Goal: Navigation & Orientation: Find specific page/section

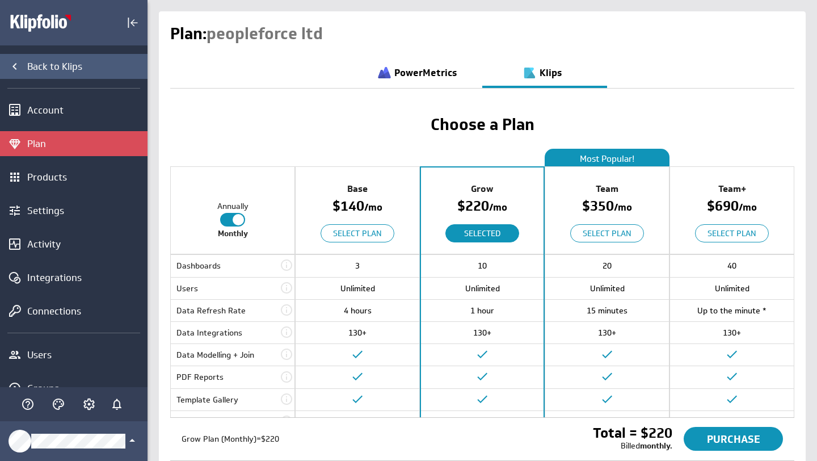
click at [64, 67] on div "Back to Klips" at bounding box center [85, 66] width 117 height 12
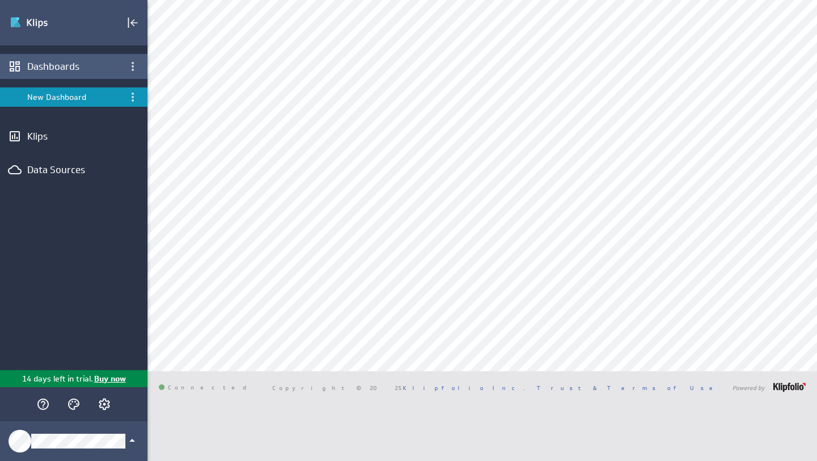
click at [64, 70] on div "Dashboards" at bounding box center [73, 66] width 93 height 12
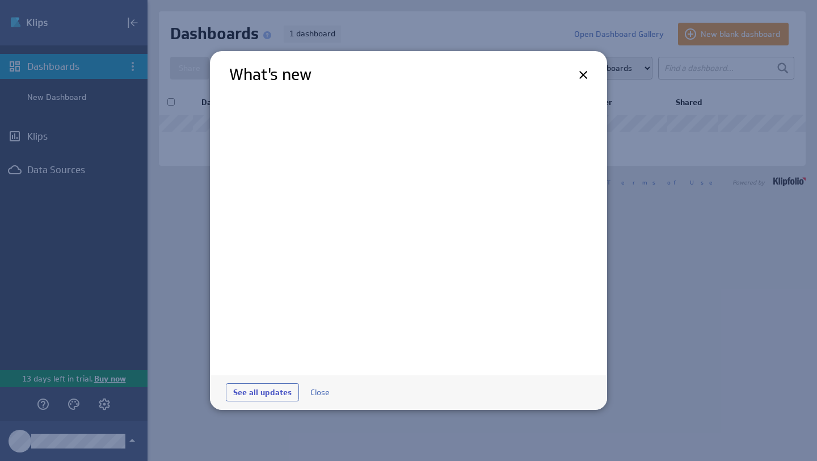
click at [319, 393] on button "Close" at bounding box center [319, 392] width 37 height 17
